Goal: Task Accomplishment & Management: Manage account settings

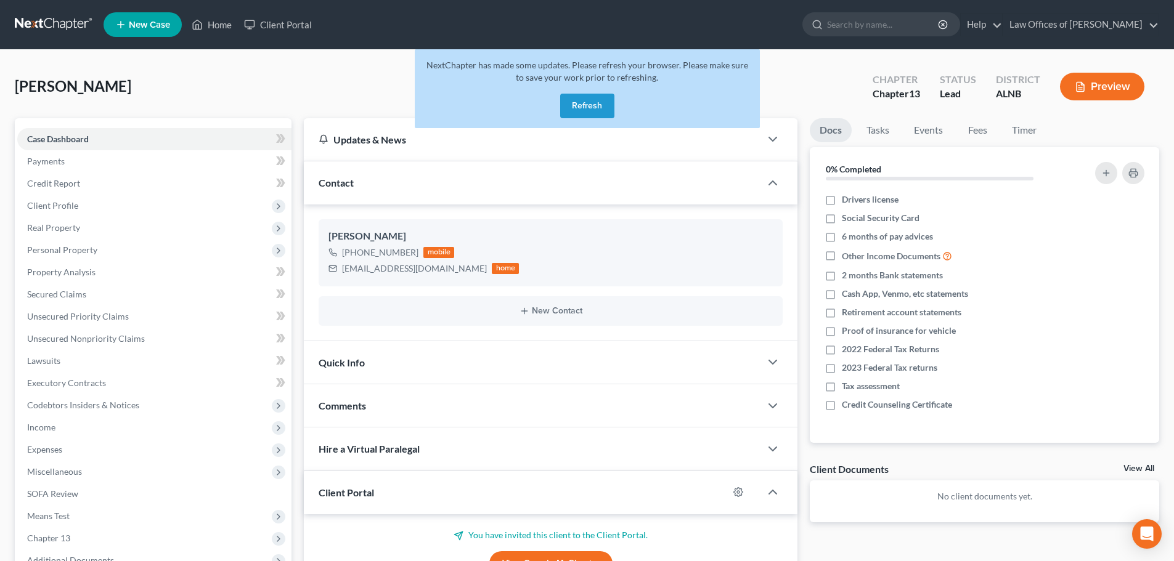
click at [593, 106] on button "Refresh" at bounding box center [587, 106] width 54 height 25
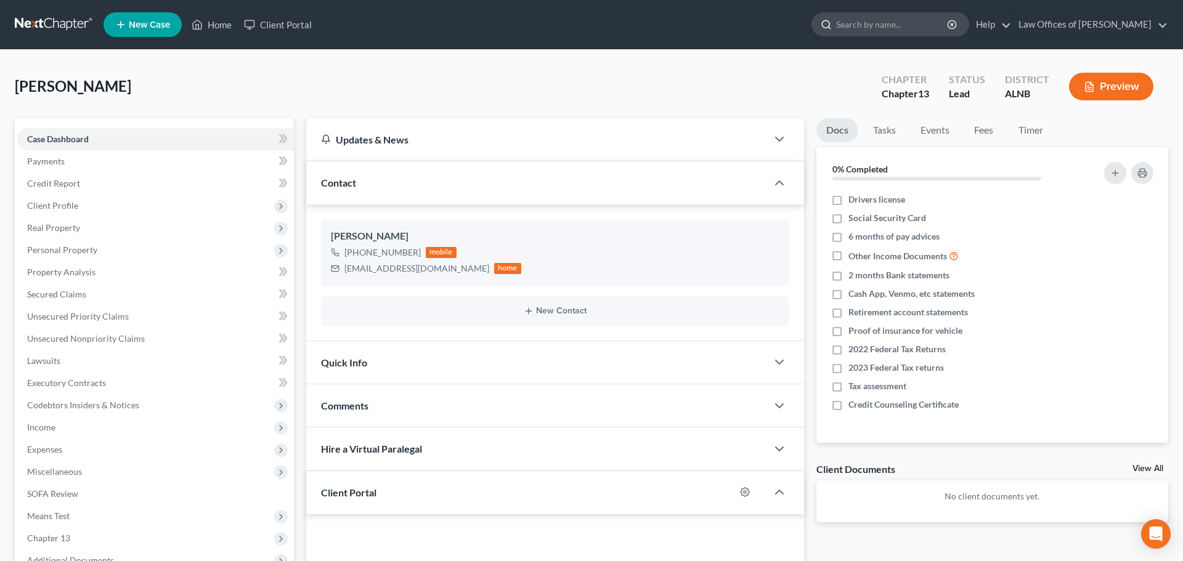
click at [908, 22] on input "search" at bounding box center [892, 24] width 113 height 23
type input "Quinn"
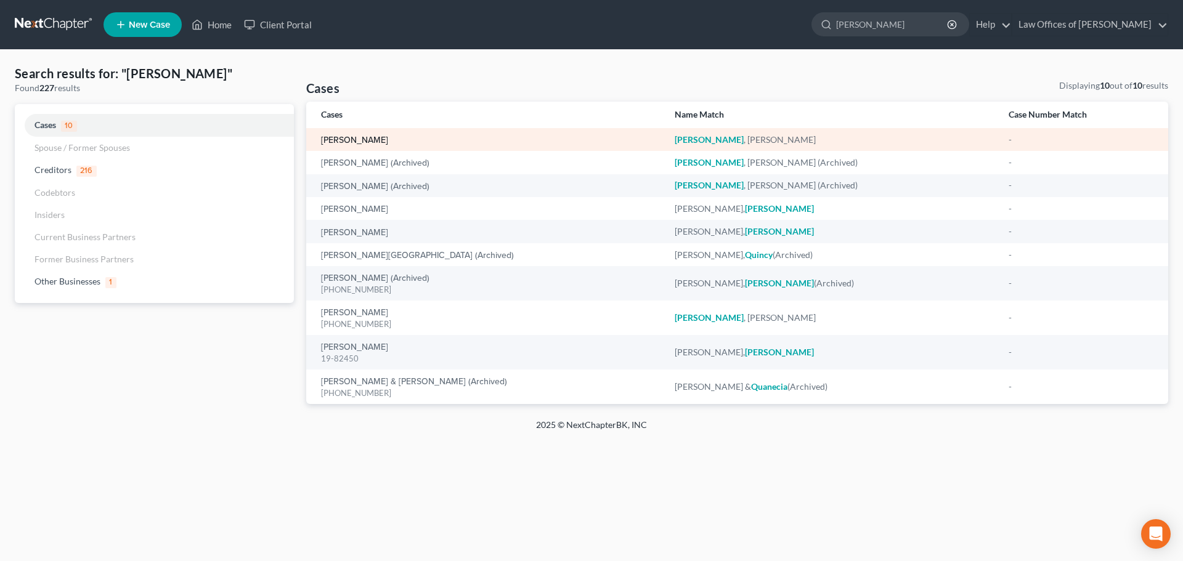
click at [369, 140] on link "Quinn, Anthony" at bounding box center [354, 140] width 67 height 9
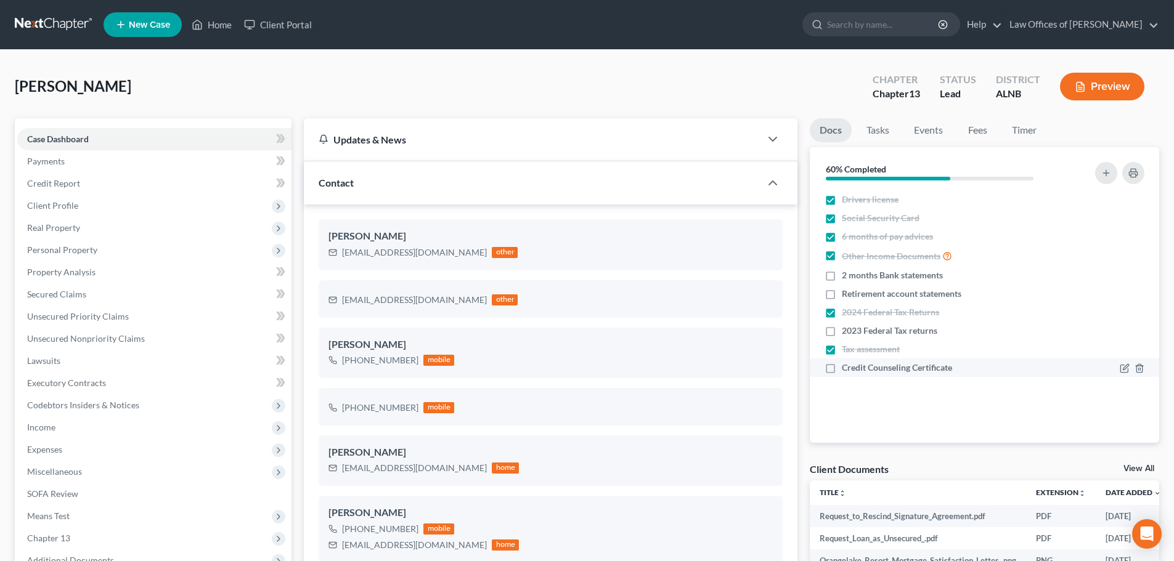
click at [842, 370] on label "Credit Counseling Certificate" at bounding box center [897, 368] width 110 height 12
click at [847, 370] on input "Credit Counseling Certificate" at bounding box center [851, 366] width 8 height 8
checkbox input "true"
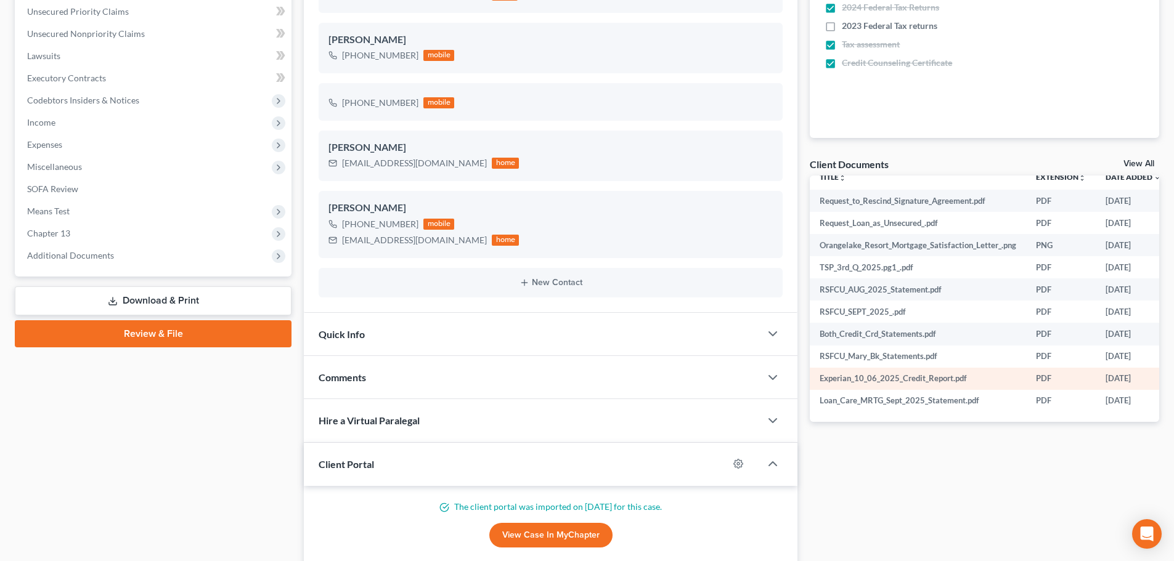
scroll to position [335, 0]
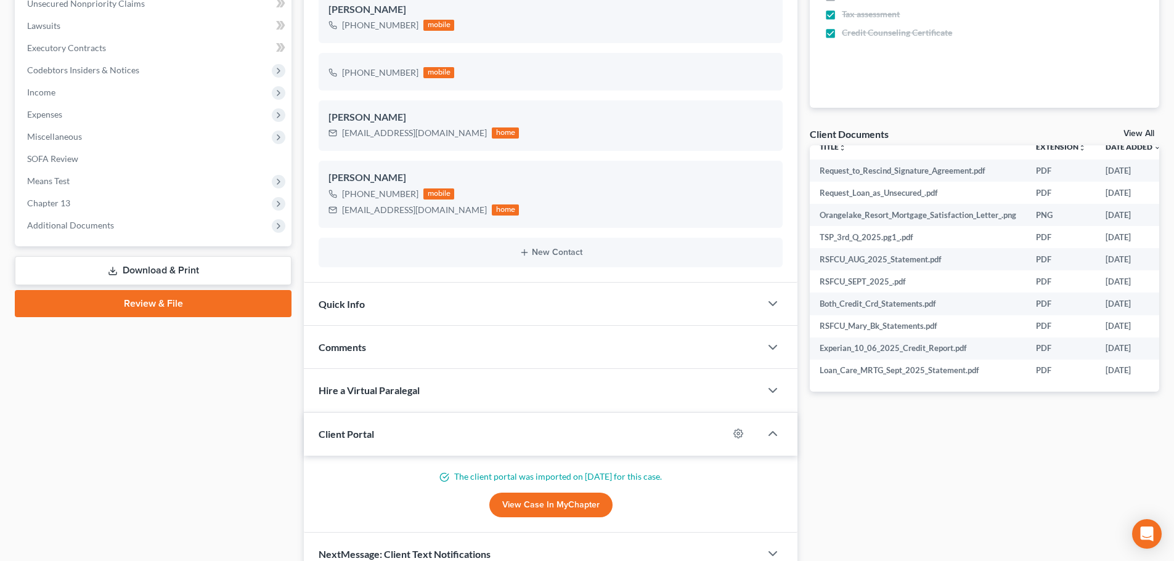
click at [1125, 135] on link "View All" at bounding box center [1138, 133] width 31 height 9
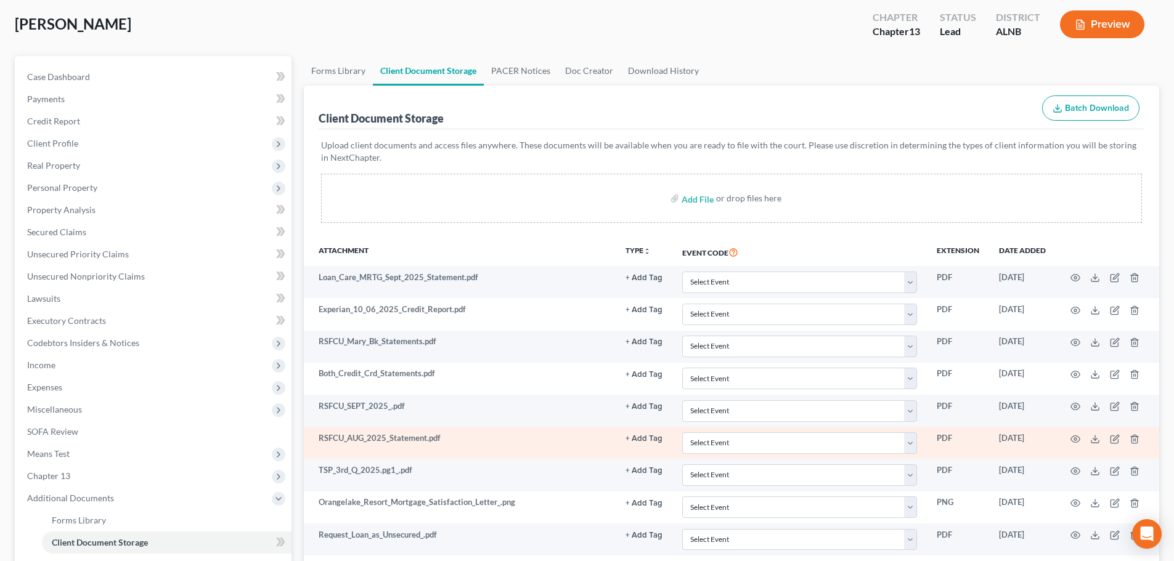
scroll to position [185, 0]
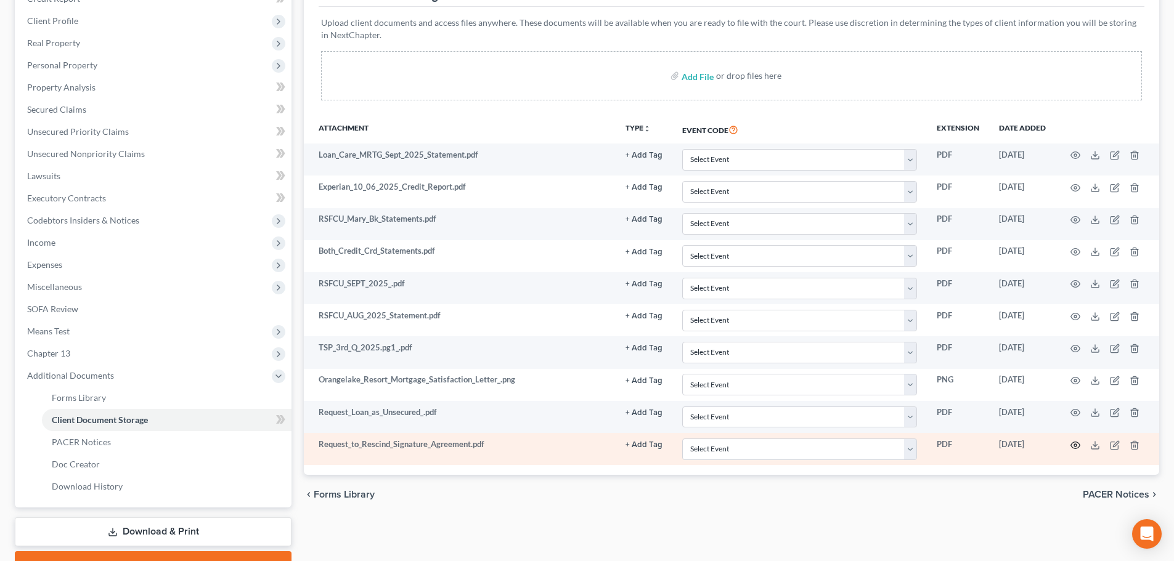
click at [1075, 445] on icon "button" at bounding box center [1075, 446] width 10 height 10
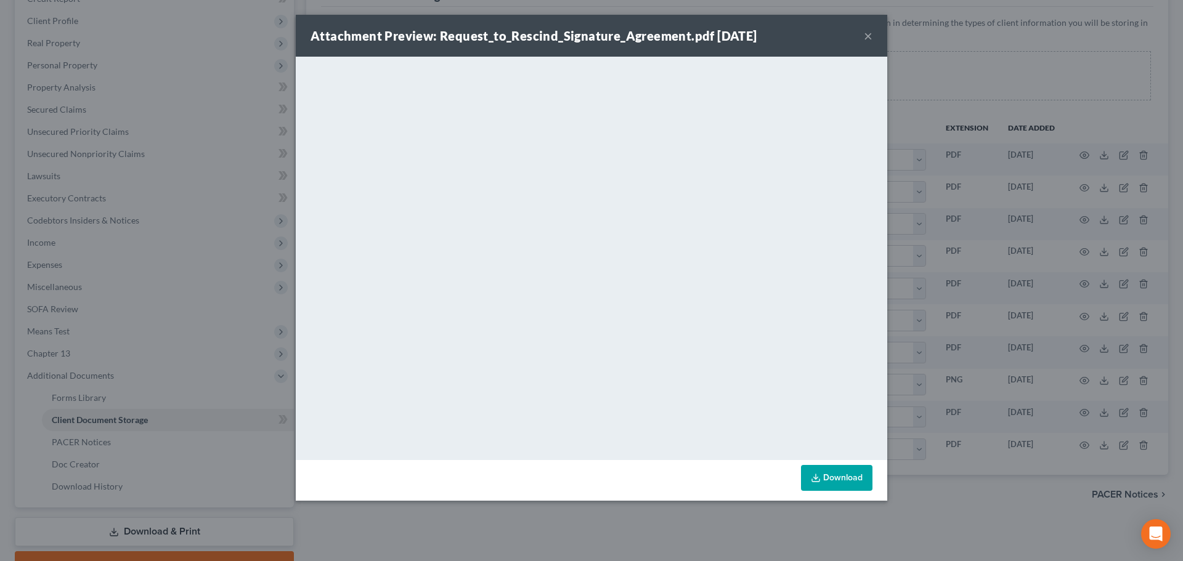
click at [865, 38] on button "×" at bounding box center [868, 35] width 9 height 15
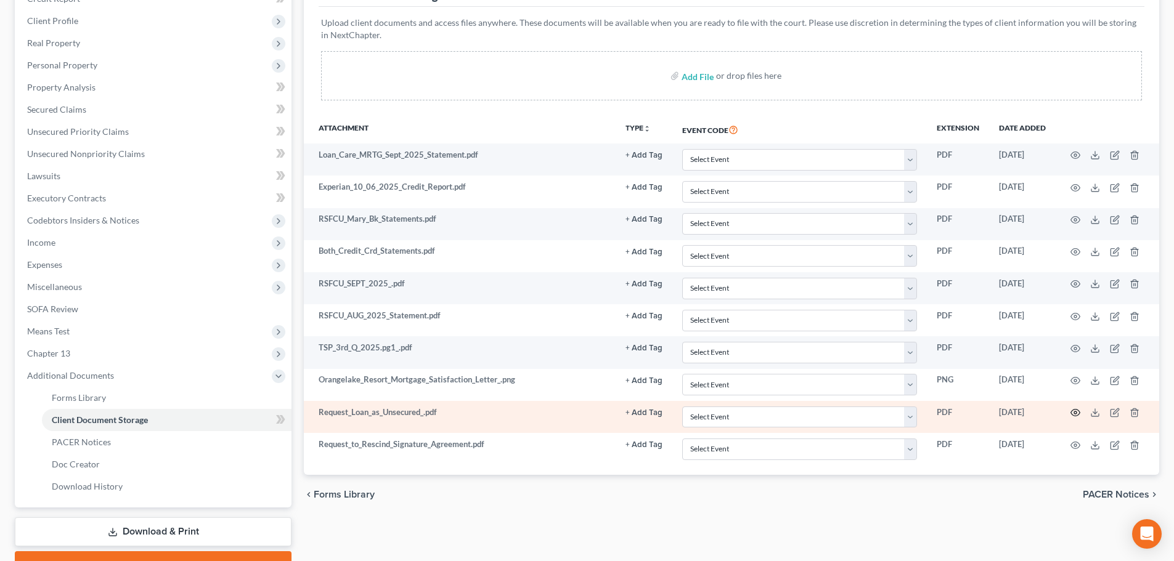
click at [1072, 413] on icon "button" at bounding box center [1075, 413] width 10 height 10
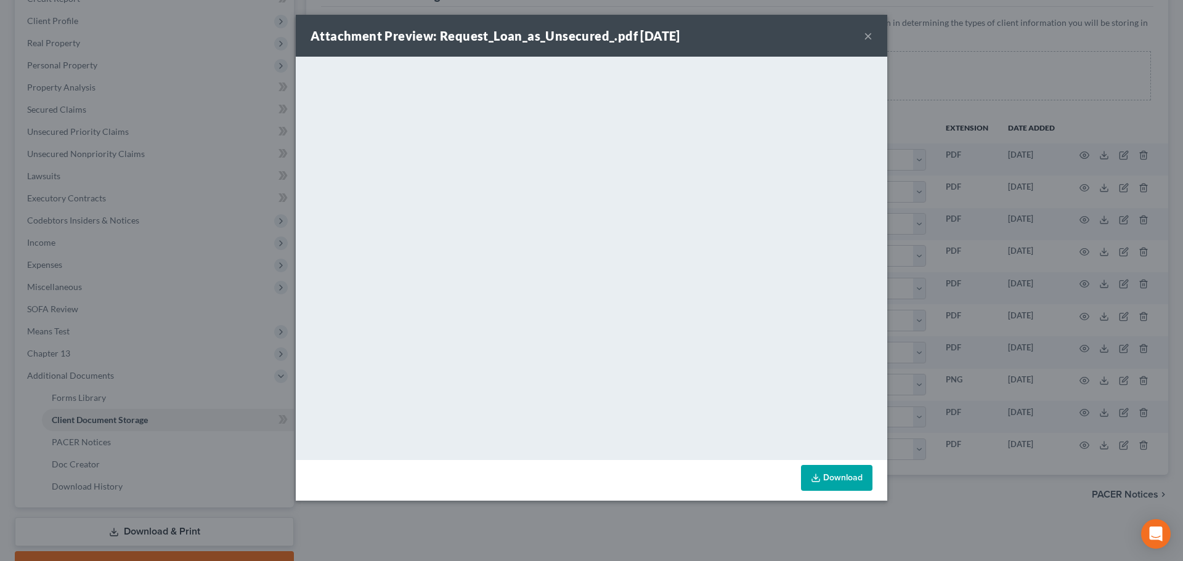
click at [864, 39] on button "×" at bounding box center [868, 35] width 9 height 15
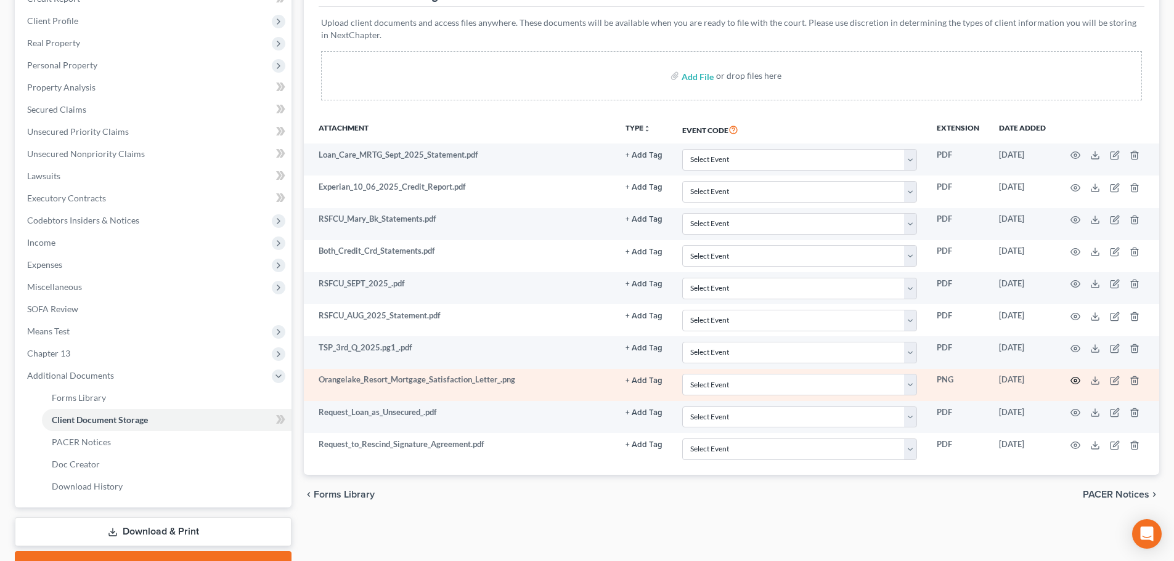
click at [1075, 382] on circle "button" at bounding box center [1075, 381] width 2 height 2
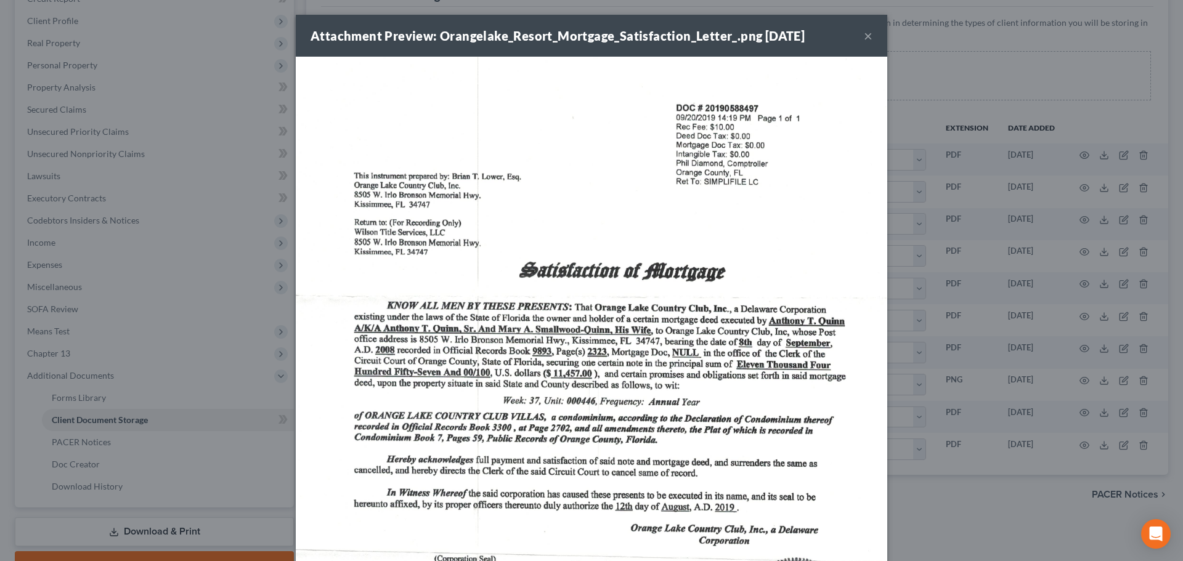
click at [866, 34] on button "×" at bounding box center [868, 35] width 9 height 15
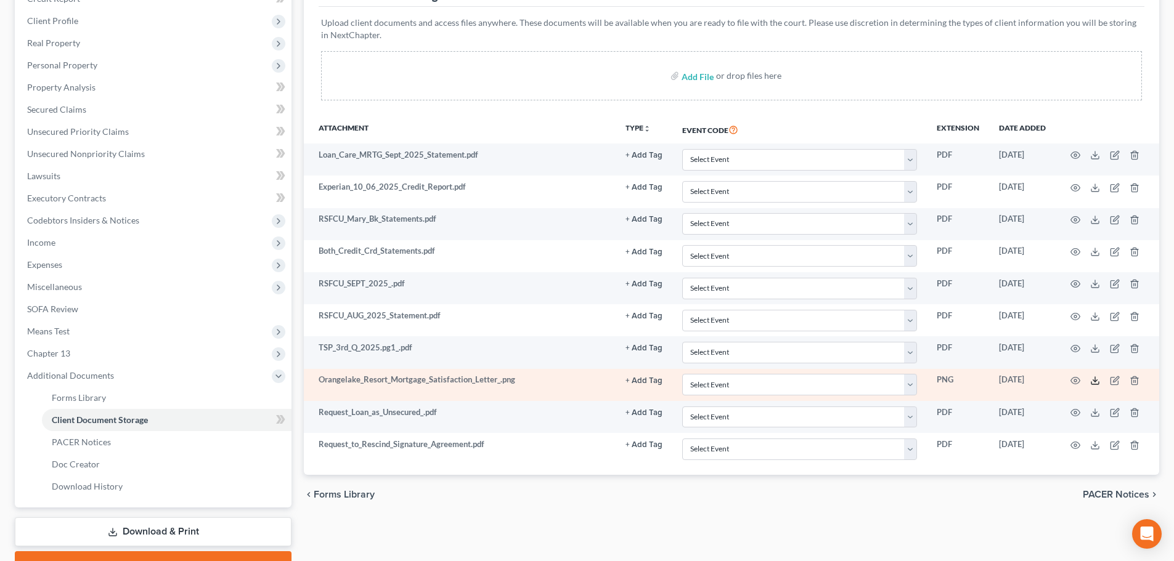
click at [1094, 381] on polyline at bounding box center [1095, 381] width 4 height 2
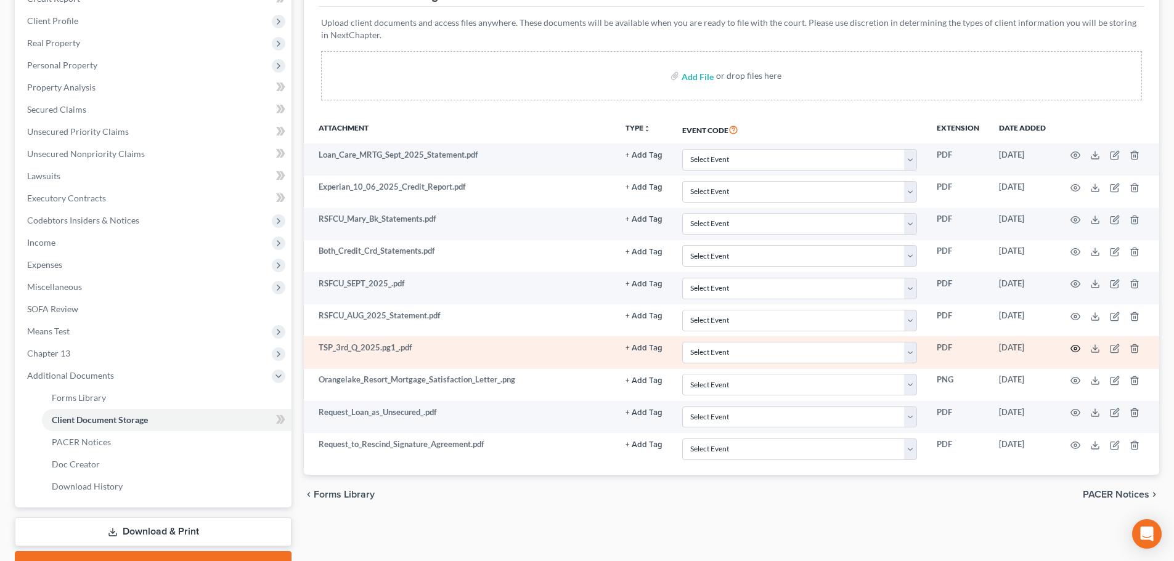
click at [1072, 347] on icon "button" at bounding box center [1075, 349] width 9 height 7
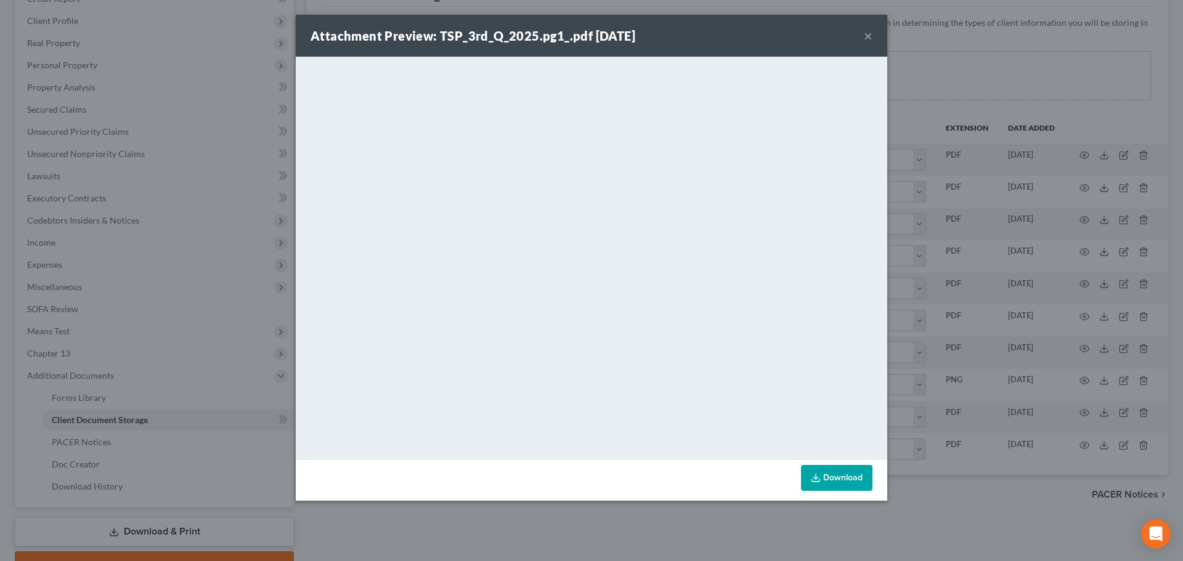
click at [869, 36] on button "×" at bounding box center [868, 35] width 9 height 15
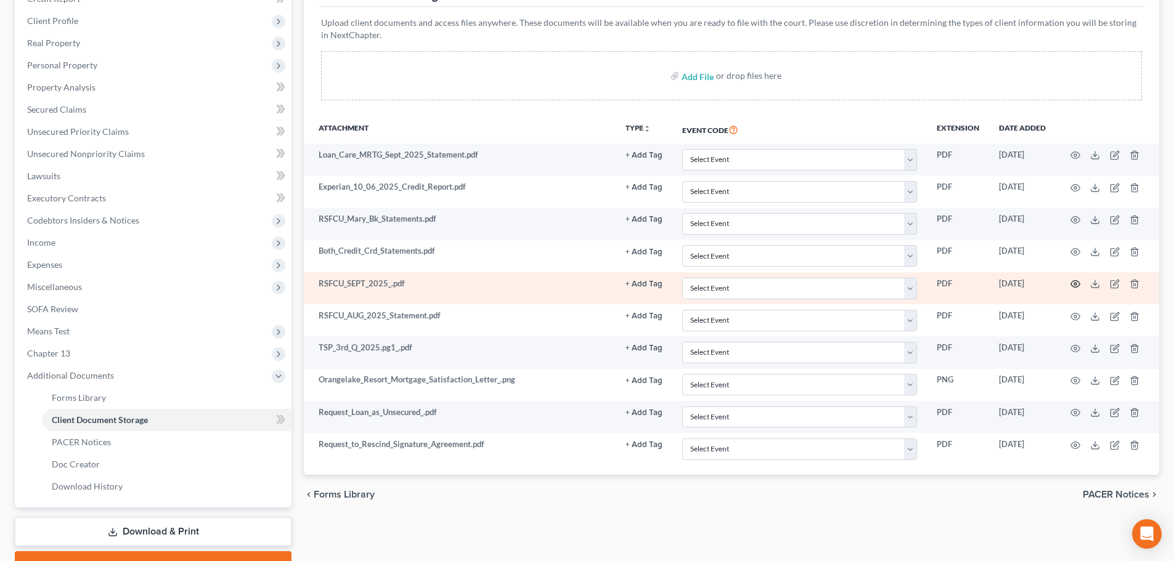
click at [1076, 285] on icon "button" at bounding box center [1075, 284] width 10 height 10
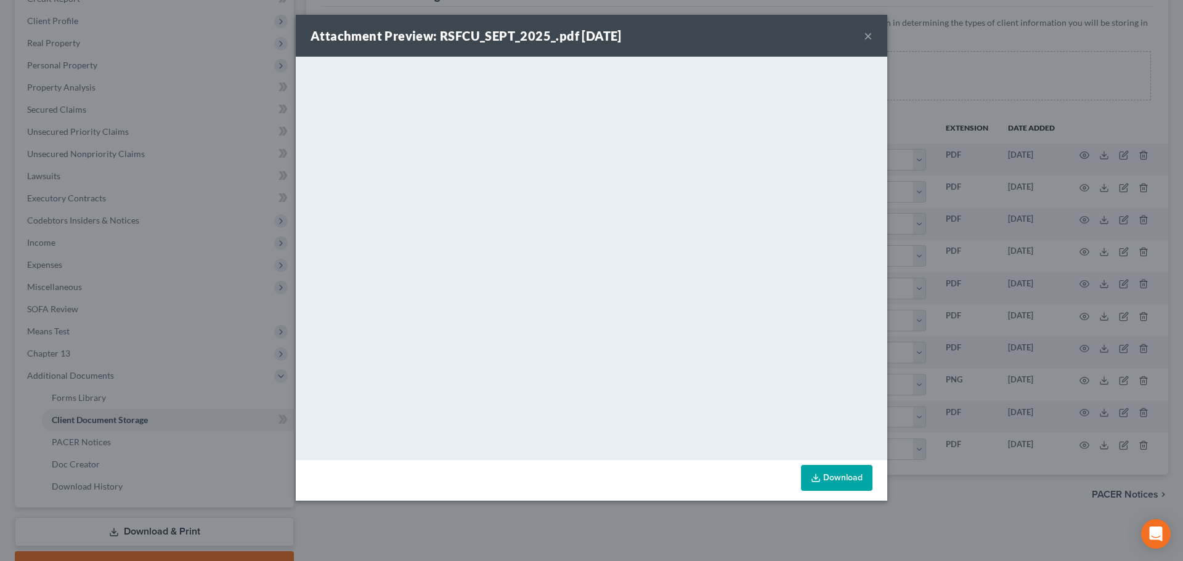
click at [868, 35] on button "×" at bounding box center [868, 35] width 9 height 15
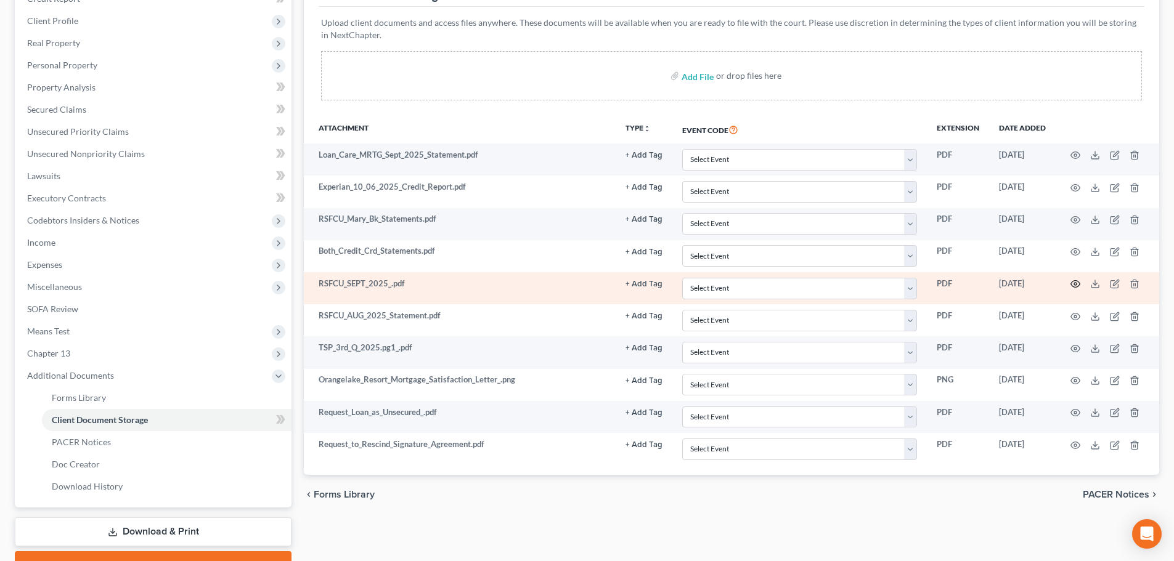
click at [1075, 283] on circle "button" at bounding box center [1075, 284] width 2 height 2
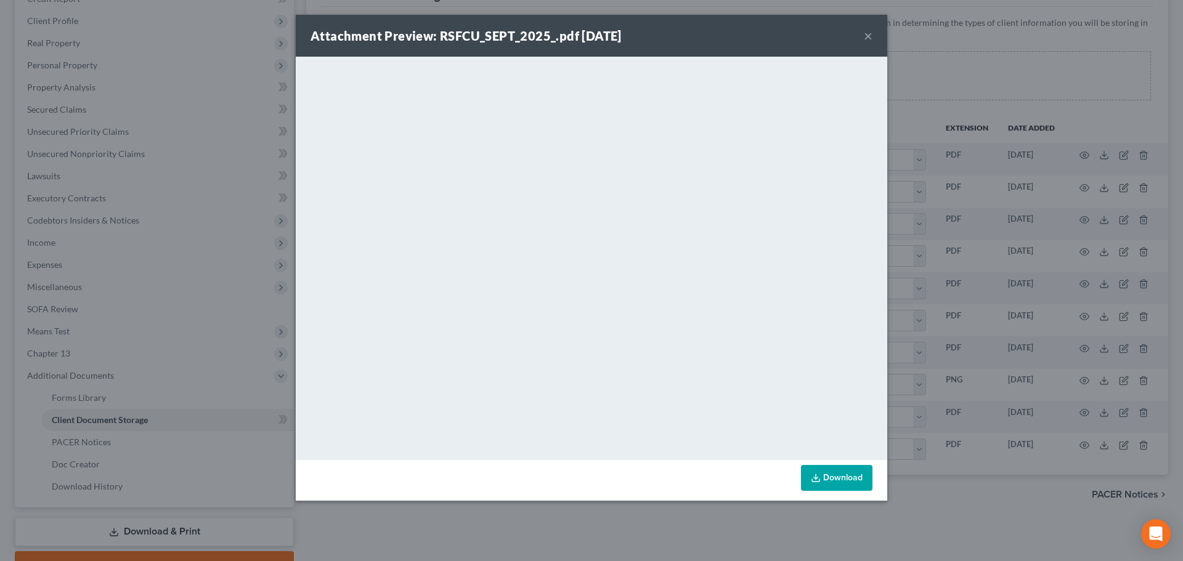
click at [864, 35] on button "×" at bounding box center [868, 35] width 9 height 15
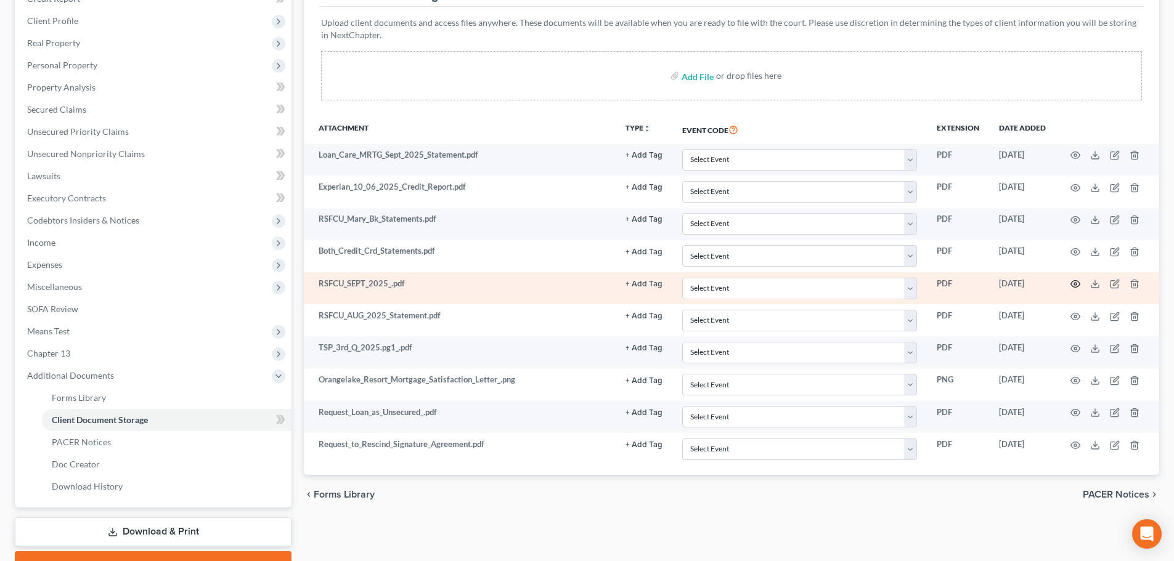
click at [1072, 284] on icon "button" at bounding box center [1075, 284] width 10 height 10
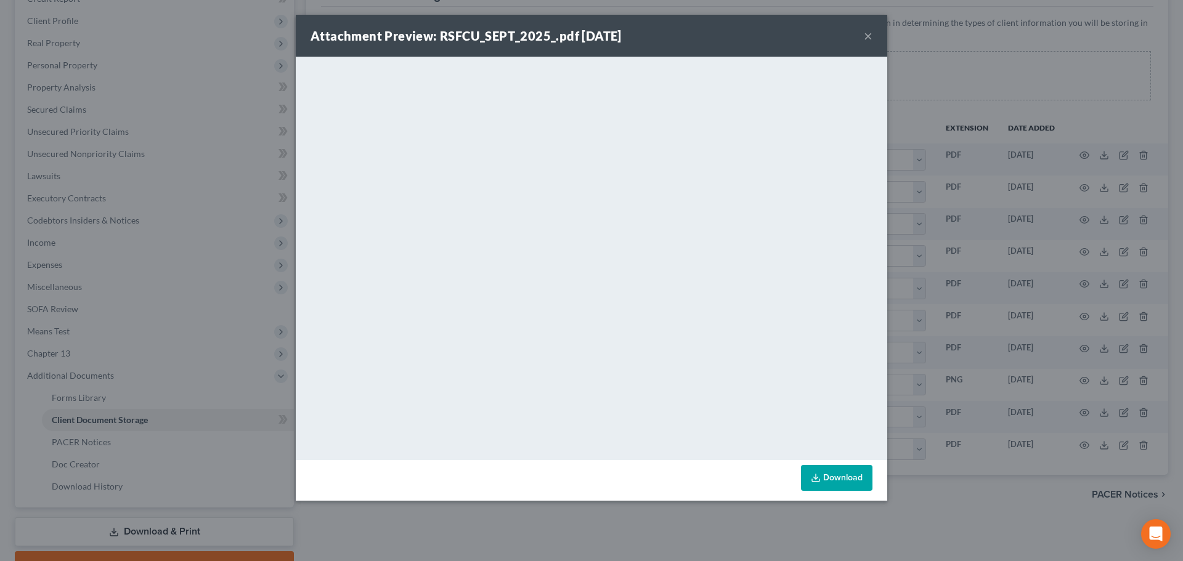
click at [869, 35] on button "×" at bounding box center [868, 35] width 9 height 15
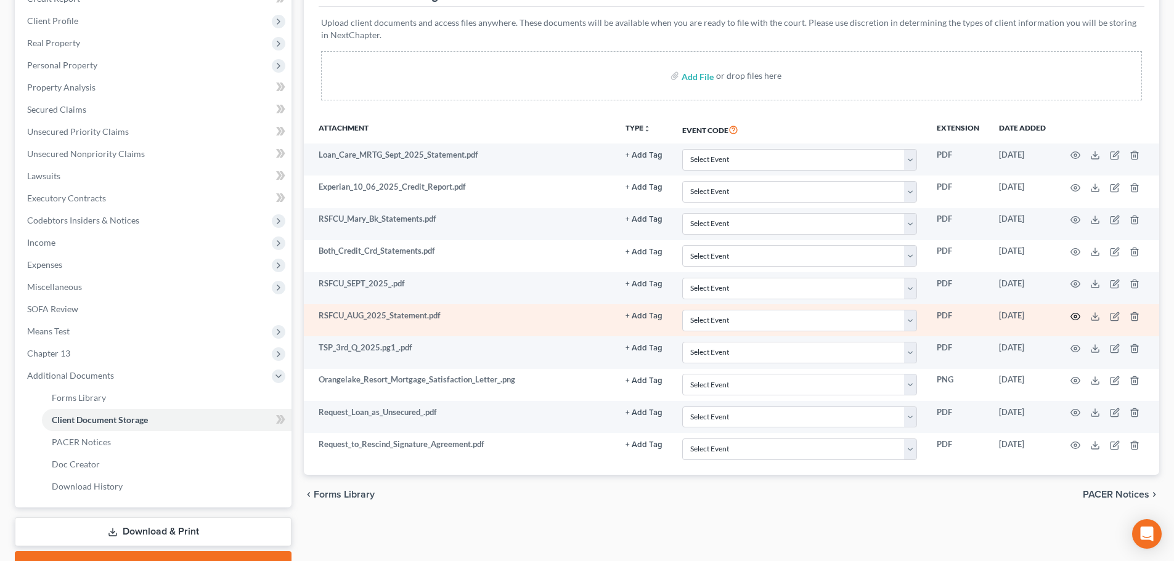
click at [1072, 317] on icon "button" at bounding box center [1075, 317] width 10 height 10
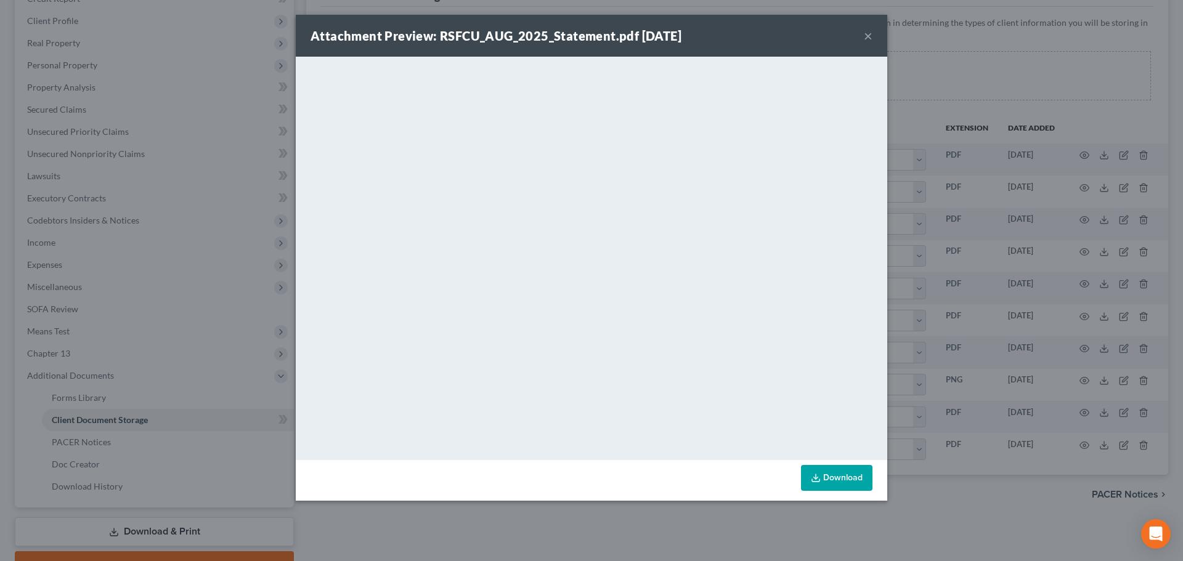
click at [868, 38] on button "×" at bounding box center [868, 35] width 9 height 15
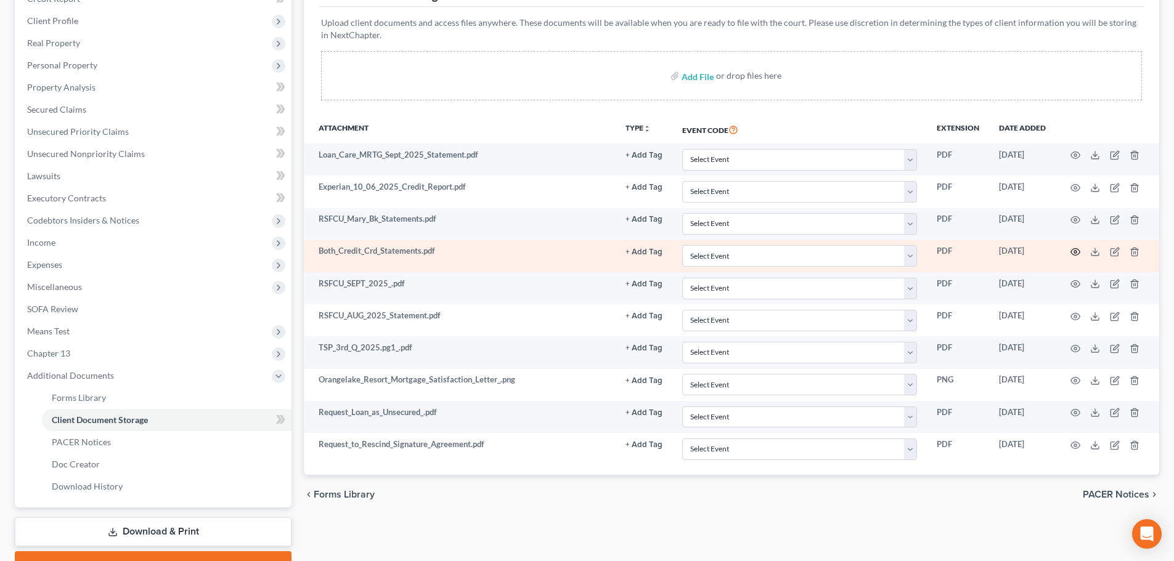
click at [1075, 253] on circle "button" at bounding box center [1075, 252] width 2 height 2
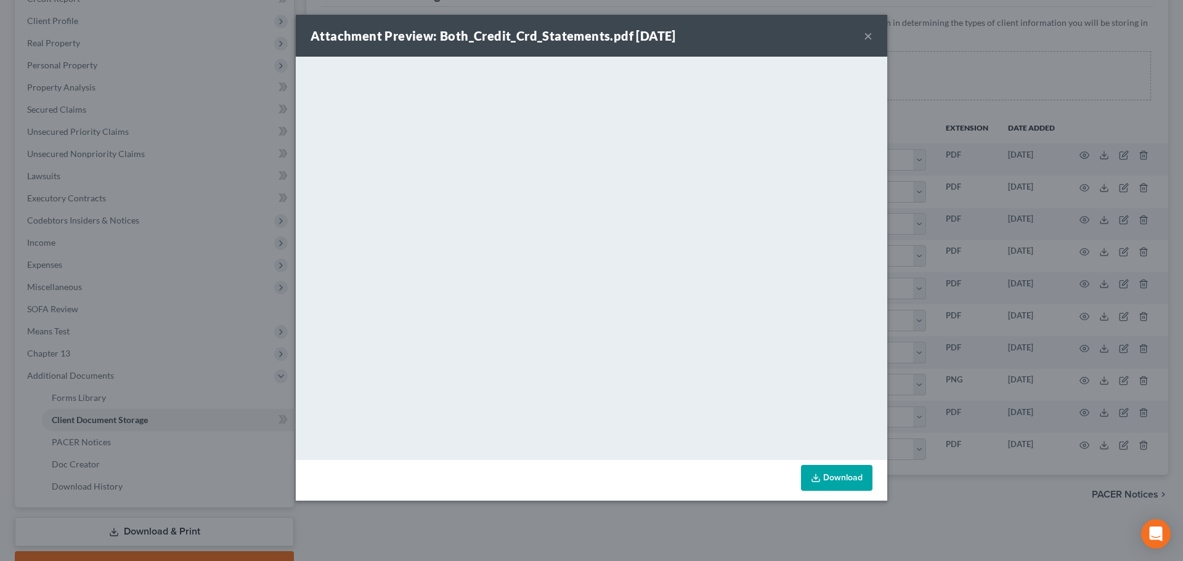
click at [867, 34] on button "×" at bounding box center [868, 35] width 9 height 15
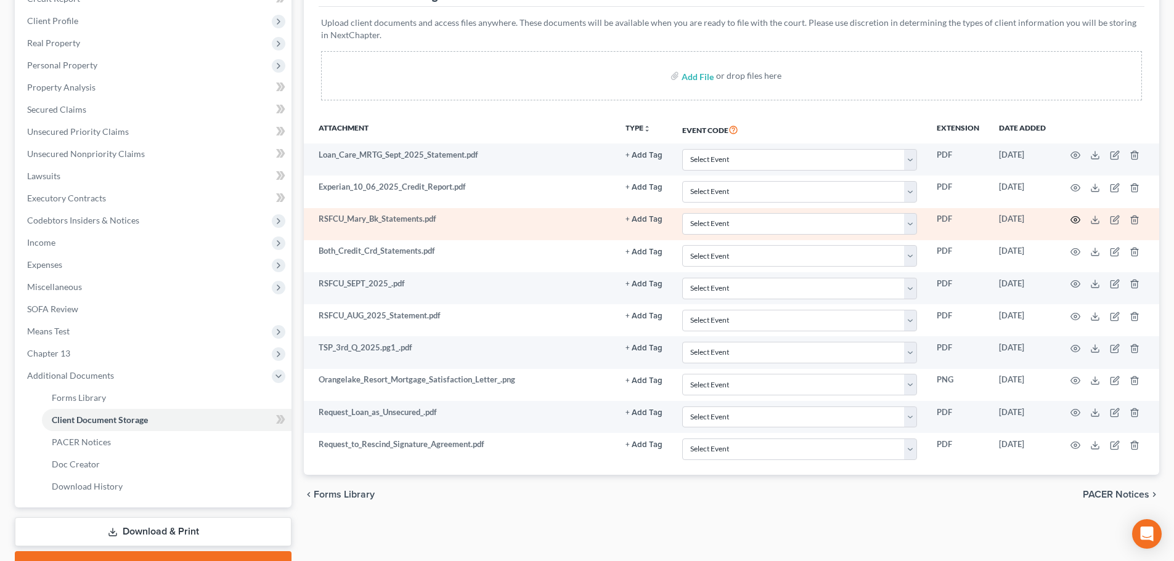
click at [1070, 222] on icon "button" at bounding box center [1075, 220] width 10 height 10
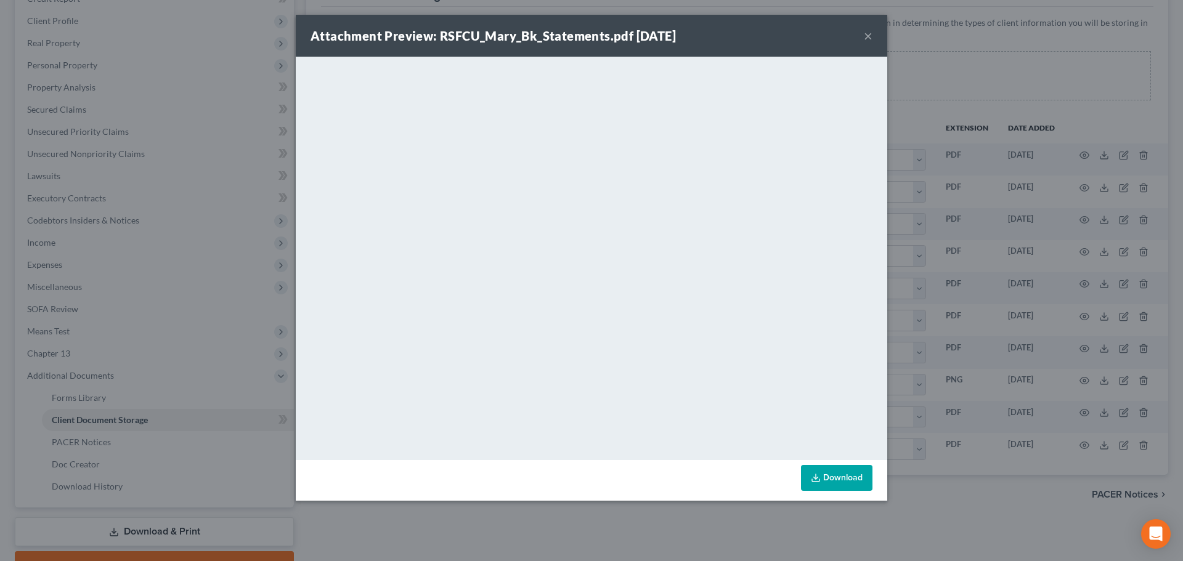
click at [869, 36] on button "×" at bounding box center [868, 35] width 9 height 15
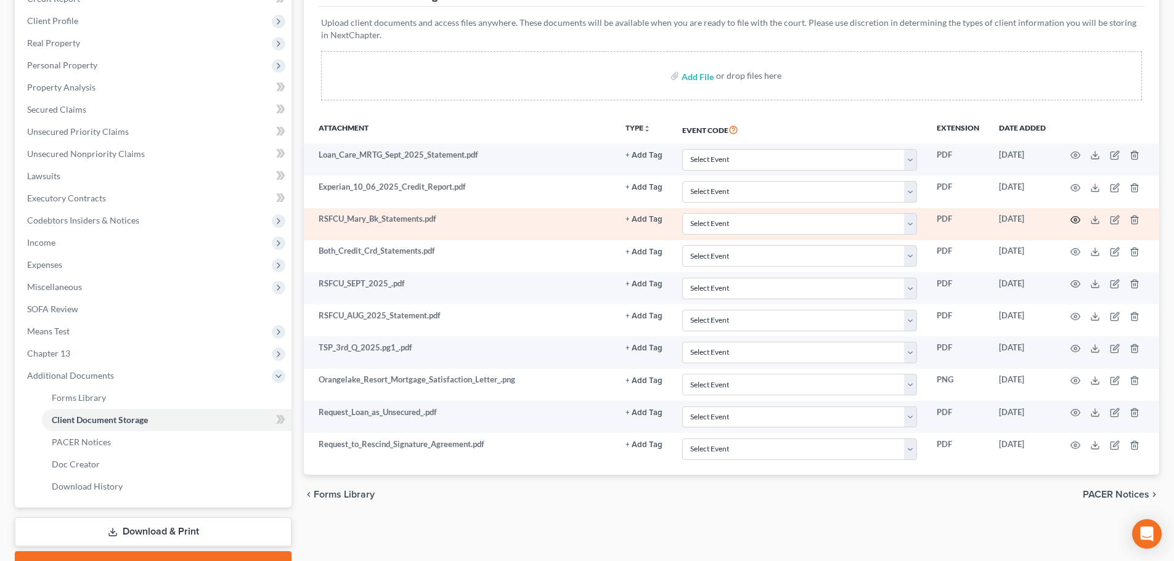
click at [1073, 219] on icon "button" at bounding box center [1075, 220] width 10 height 10
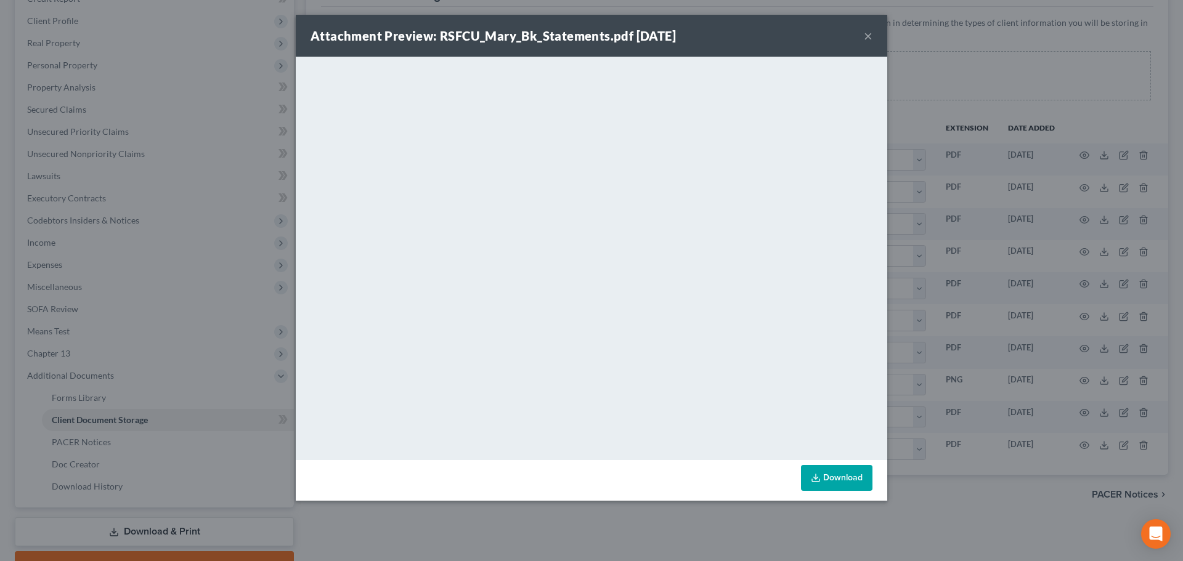
click at [868, 35] on button "×" at bounding box center [868, 35] width 9 height 15
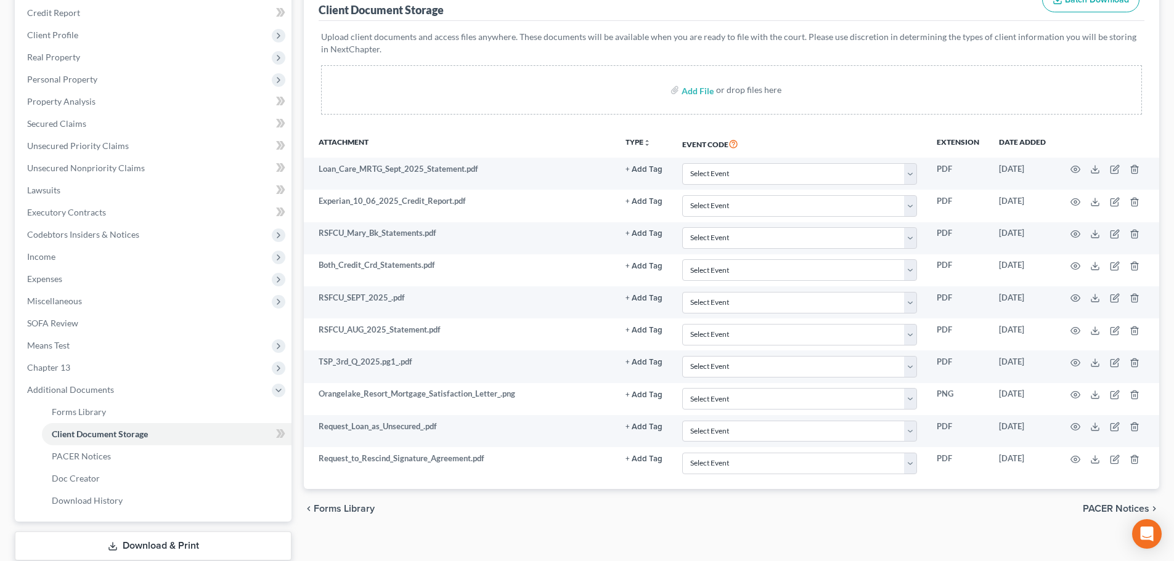
scroll to position [0, 0]
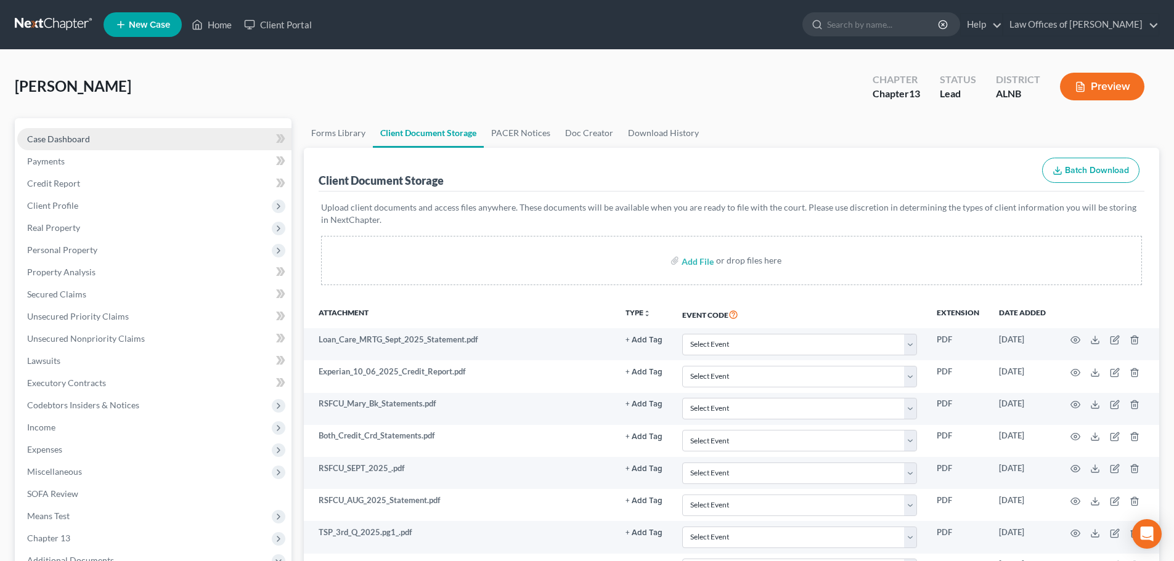
drag, startPoint x: 82, startPoint y: 142, endPoint x: 99, endPoint y: 138, distance: 17.0
click at [82, 142] on span "Case Dashboard" at bounding box center [58, 139] width 63 height 10
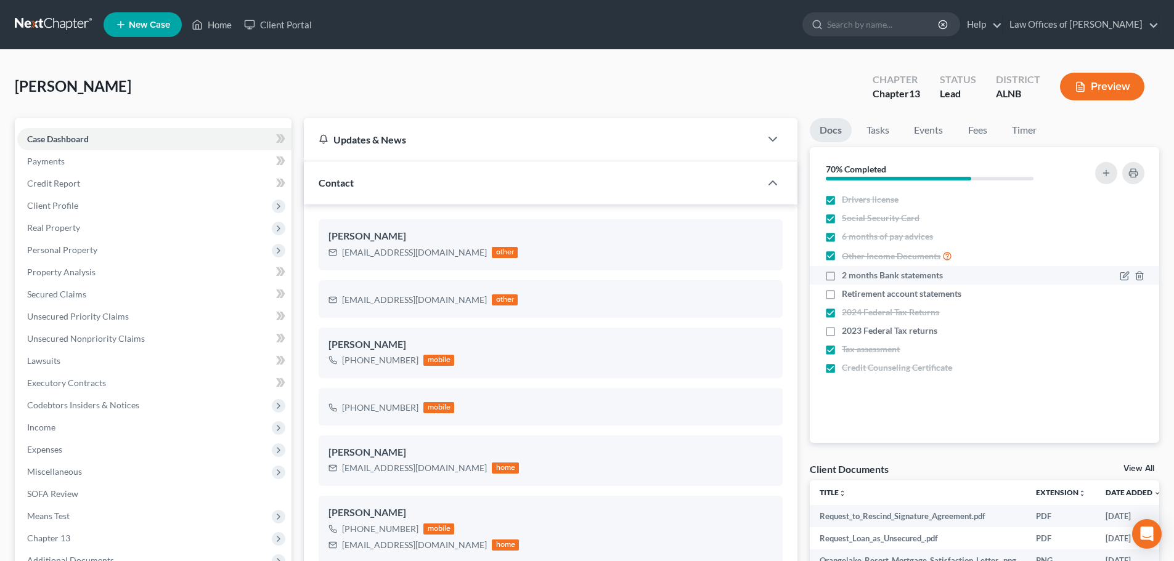
click at [842, 278] on label "2 months Bank statements" at bounding box center [892, 275] width 101 height 12
click at [847, 277] on input "2 months Bank statements" at bounding box center [851, 273] width 8 height 8
checkbox input "true"
click at [842, 295] on label "Retirement account statements" at bounding box center [902, 294] width 120 height 12
click at [847, 295] on input "Retirement account statements" at bounding box center [851, 292] width 8 height 8
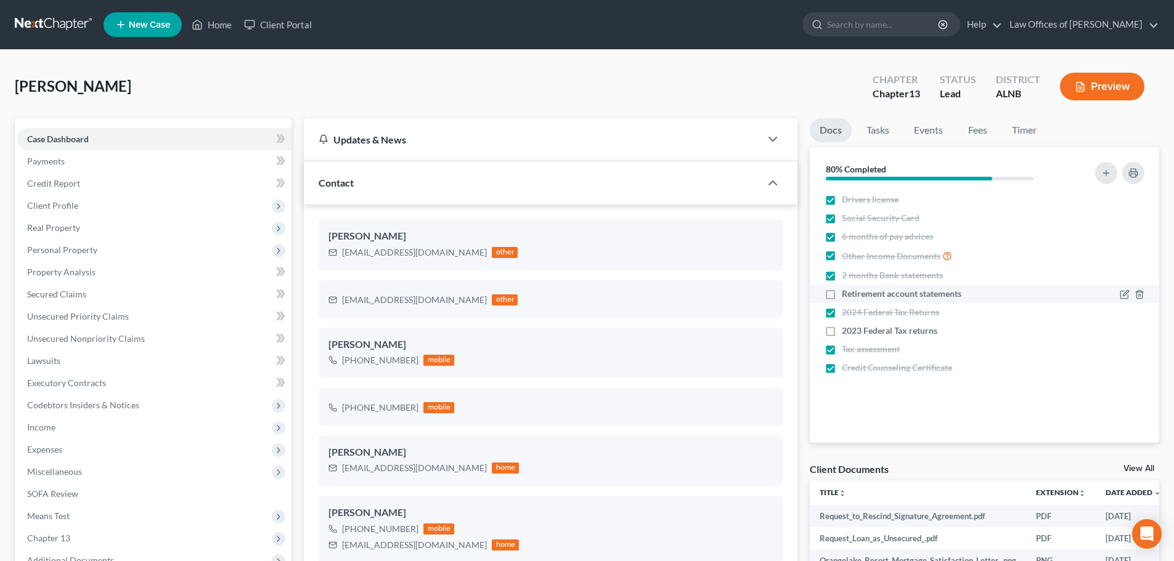
checkbox input "true"
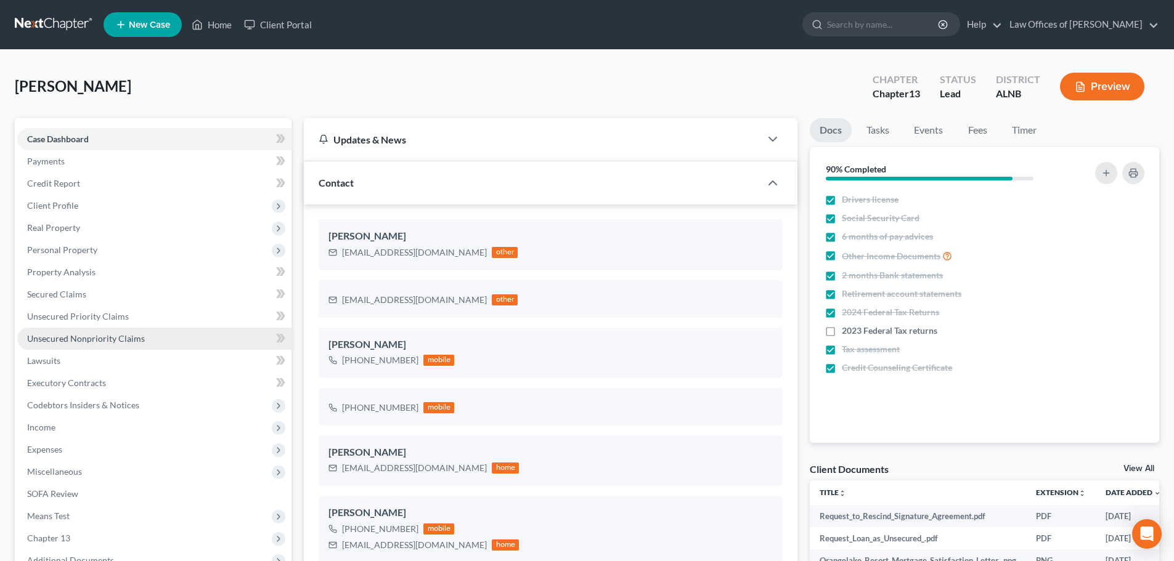
click at [81, 342] on span "Unsecured Nonpriority Claims" at bounding box center [86, 338] width 118 height 10
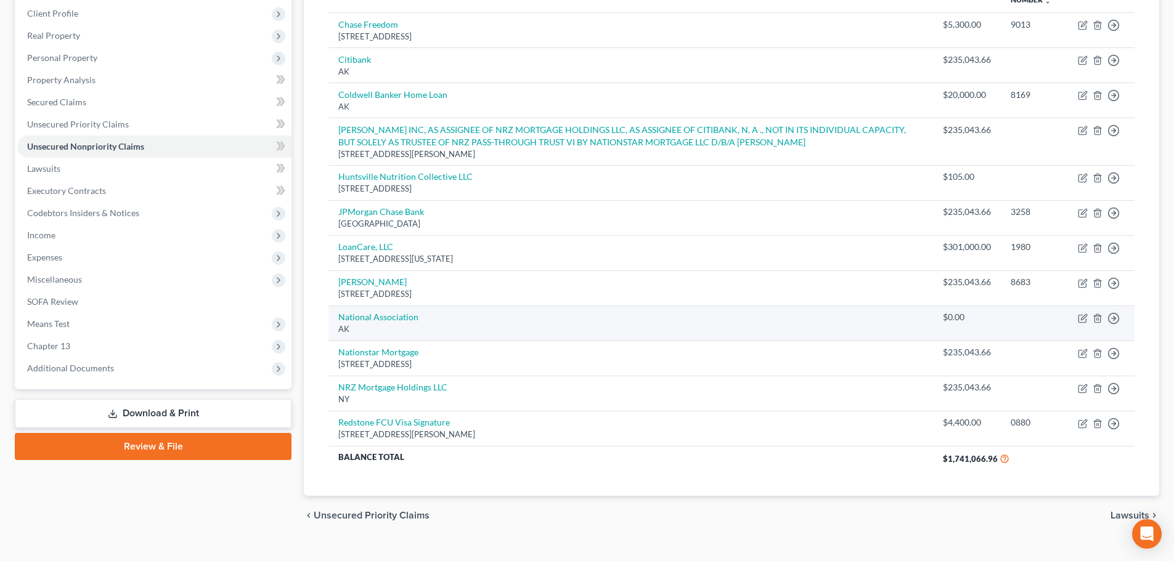
scroll to position [213, 0]
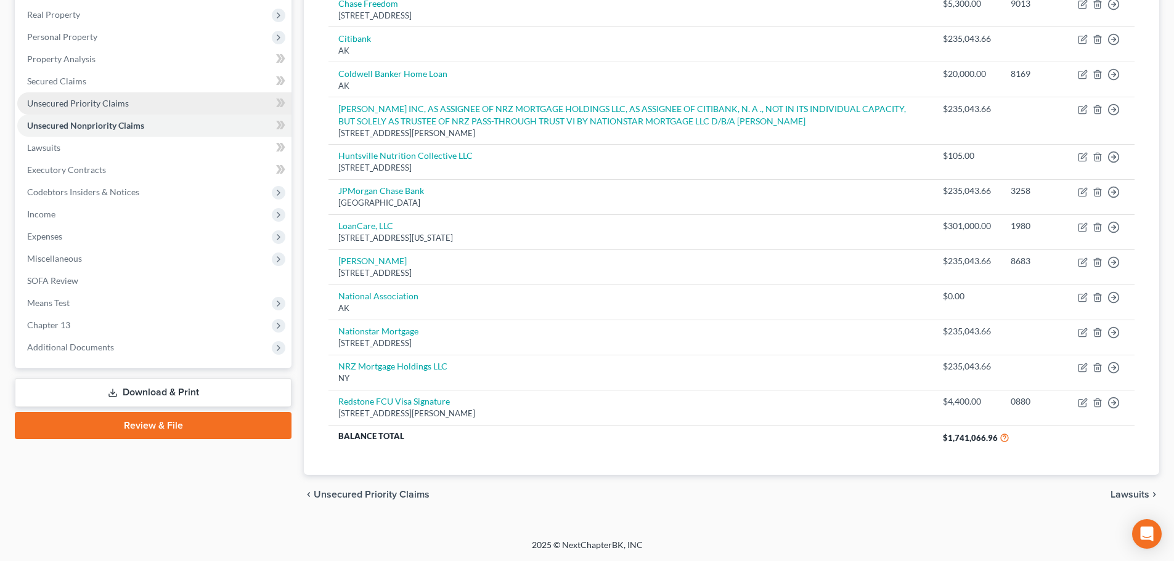
click at [123, 102] on span "Unsecured Priority Claims" at bounding box center [78, 103] width 102 height 10
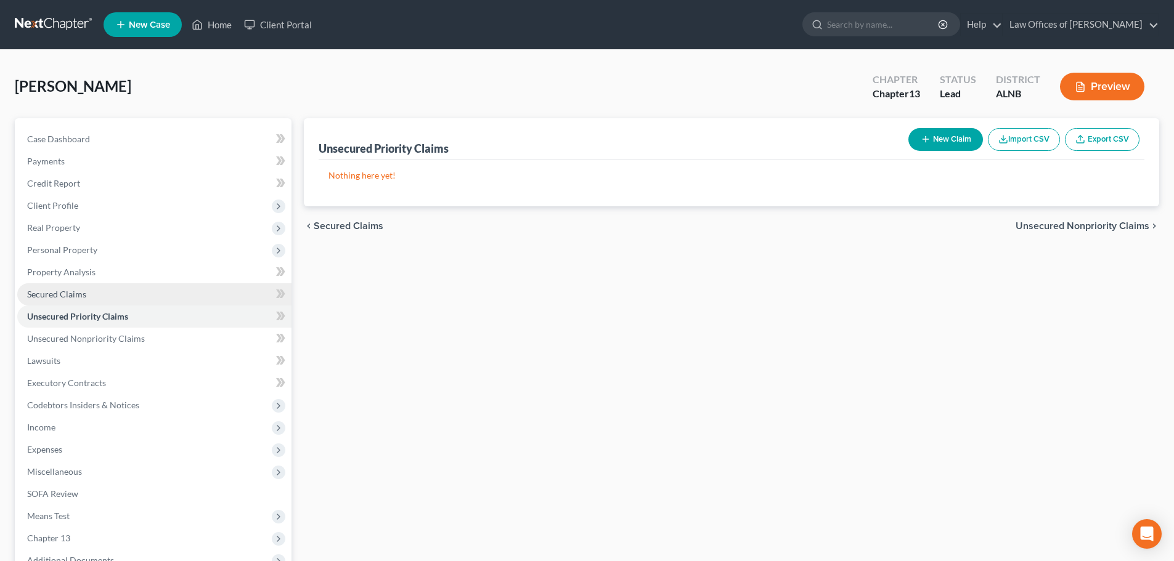
click at [94, 297] on link "Secured Claims" at bounding box center [154, 294] width 274 height 22
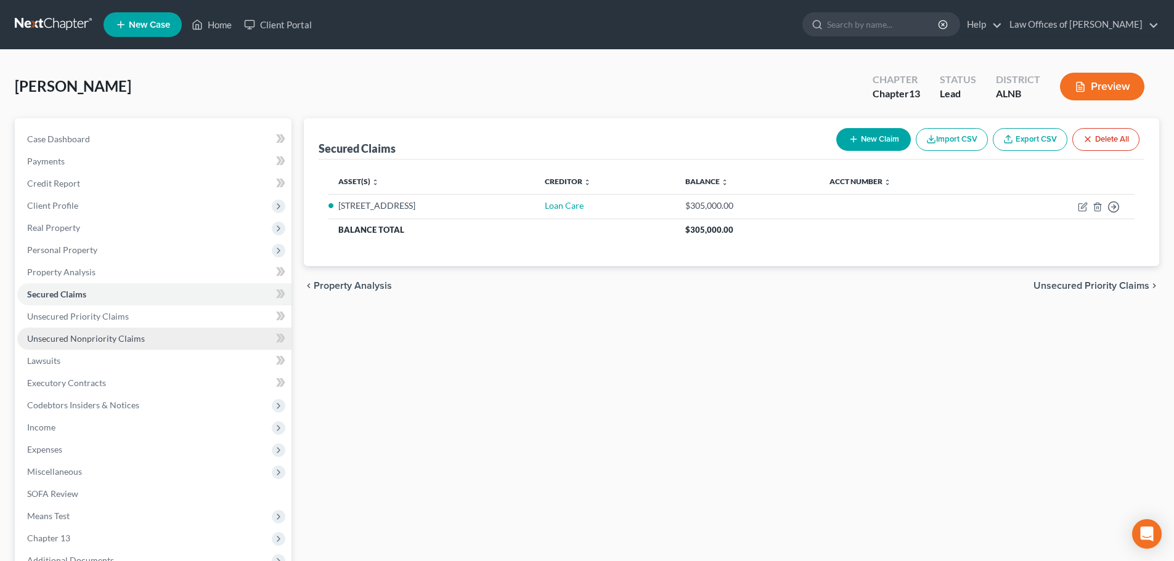
click at [126, 341] on span "Unsecured Nonpriority Claims" at bounding box center [86, 338] width 118 height 10
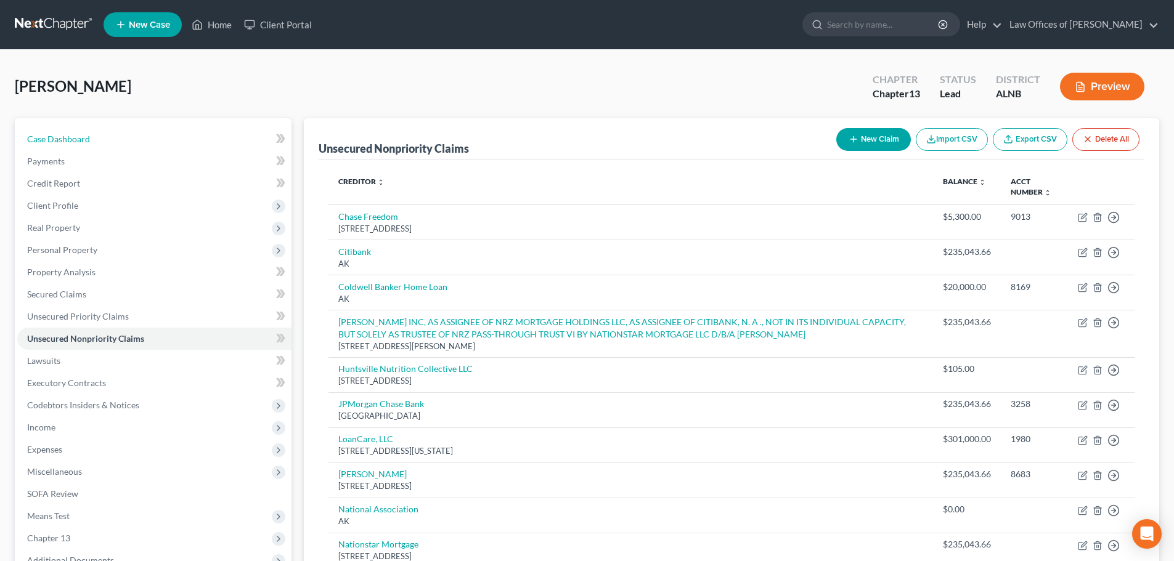
drag, startPoint x: 76, startPoint y: 139, endPoint x: 674, endPoint y: 107, distance: 599.2
click at [76, 139] on span "Case Dashboard" at bounding box center [58, 139] width 63 height 10
